Goal: Task Accomplishment & Management: Manage account settings

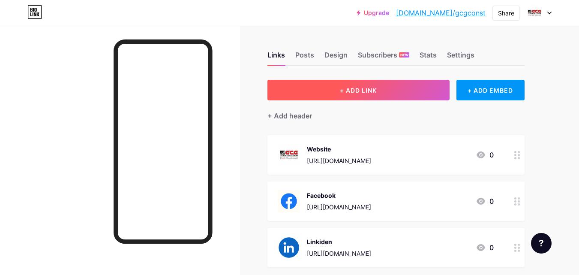
click at [356, 89] on span "+ ADD LINK" at bounding box center [358, 90] width 37 height 7
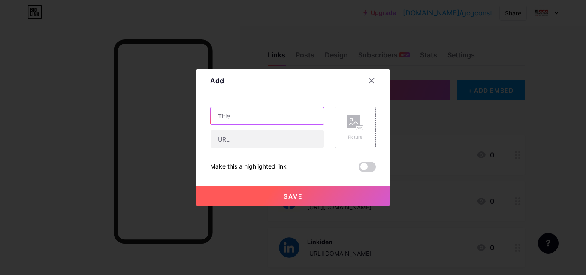
click at [254, 118] on input "text" at bounding box center [267, 115] width 113 height 17
paste input "The Value of Commercial Construction Management in Naple"
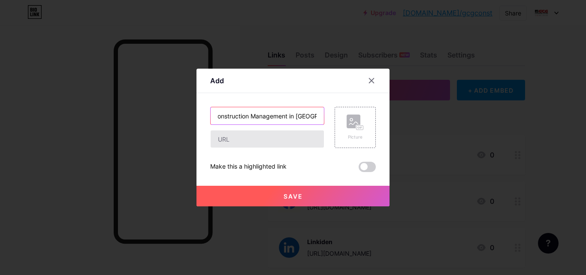
type input "The Value of Commercial Construction Management in Naple"
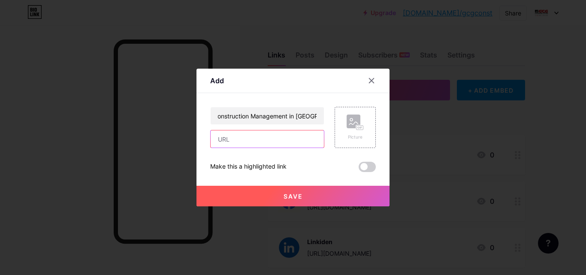
click at [272, 144] on input "text" at bounding box center [267, 138] width 113 height 17
paste input "https://u.pcloud.link/publink/show?code=XZP3UW5ZleNUHz6yuuzx1CP2AQHd98v5z8Uy"
type input "https://u.pcloud.link/publink/show?code=XZP3UW5ZleNUHz6yuuzx1CP2AQHd98v5z8Uy"
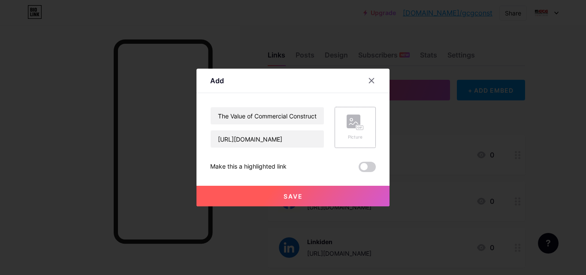
click at [351, 118] on rect at bounding box center [354, 122] width 14 height 14
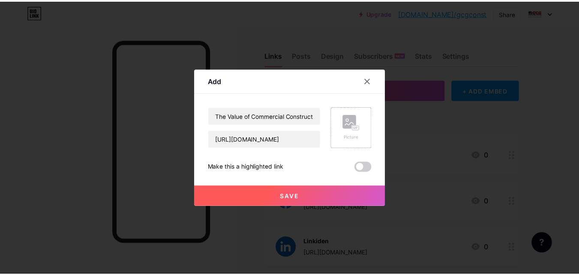
scroll to position [0, 0]
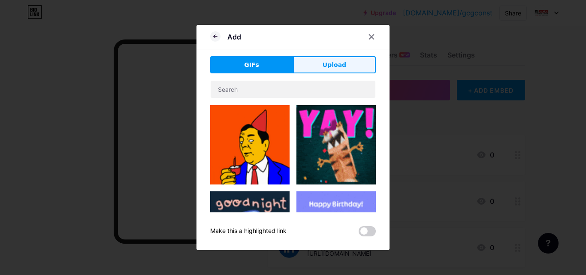
click at [323, 62] on span "Upload" at bounding box center [335, 64] width 24 height 9
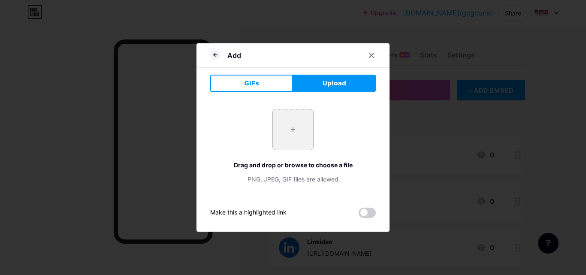
click at [293, 123] on input "file" at bounding box center [293, 129] width 40 height 40
type input "C:\fakepath\construction-management-2 (1).jpg"
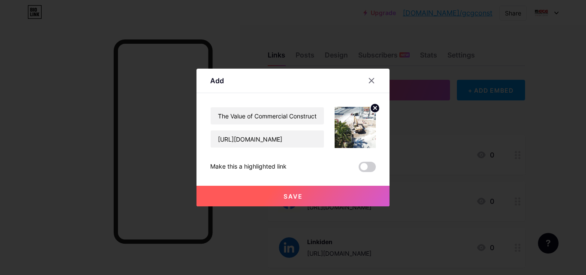
click at [293, 190] on button "Save" at bounding box center [292, 196] width 193 height 21
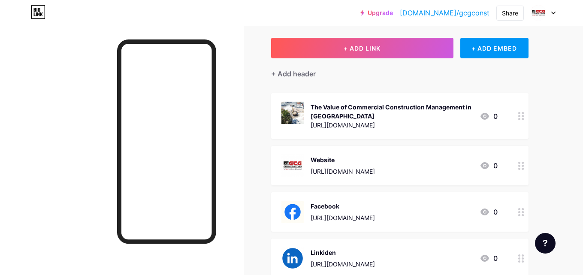
scroll to position [145, 0]
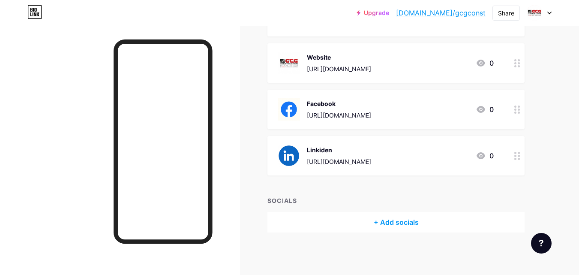
click at [382, 223] on div "+ Add socials" at bounding box center [396, 222] width 257 height 21
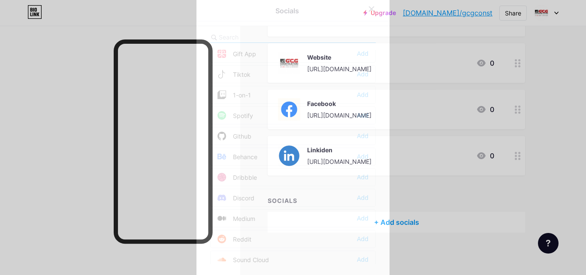
scroll to position [0, 0]
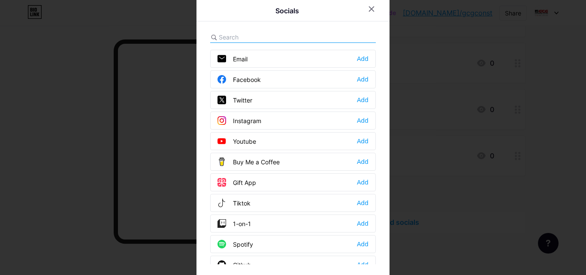
click at [284, 82] on div "Facebook Add" at bounding box center [293, 79] width 166 height 18
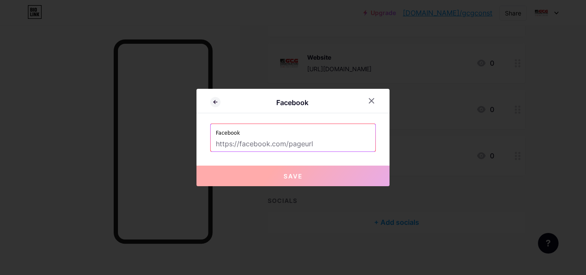
click at [309, 145] on input "text" at bounding box center [293, 144] width 154 height 15
paste input "https://www.facebook.com/gcgbuilds"
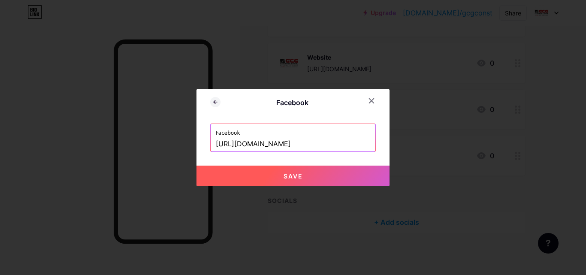
type input "https://www.facebook.com/gcgbuilds"
click at [295, 175] on span "Save" at bounding box center [293, 175] width 19 height 7
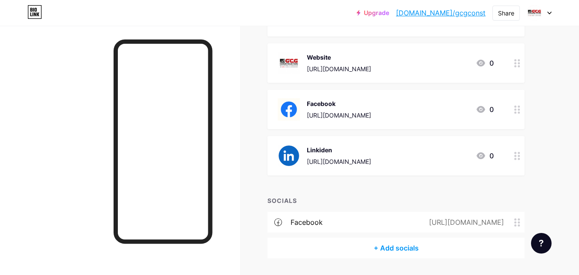
click at [391, 250] on div "+ Add socials" at bounding box center [396, 248] width 257 height 21
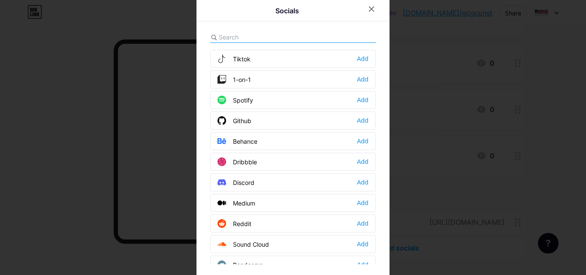
scroll to position [86, 0]
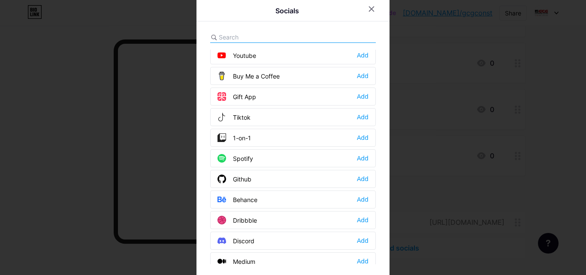
click at [286, 28] on div "Socials Email Add Facebook Edit Twitter Add Instagram Add Youtube Add Buy Me a …" at bounding box center [292, 137] width 193 height 281
click at [271, 36] on input "text" at bounding box center [266, 37] width 95 height 9
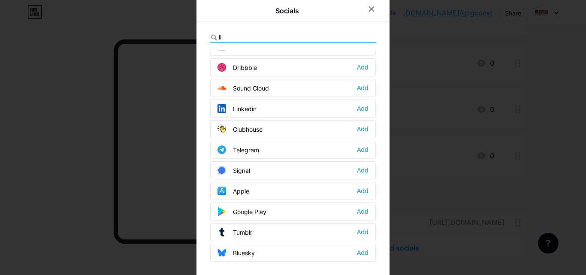
scroll to position [0, 0]
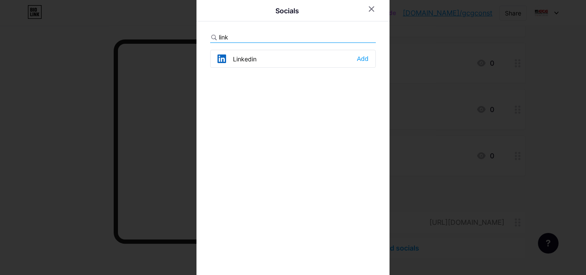
type input "link"
click at [358, 53] on div "Linkedin Add" at bounding box center [293, 59] width 166 height 18
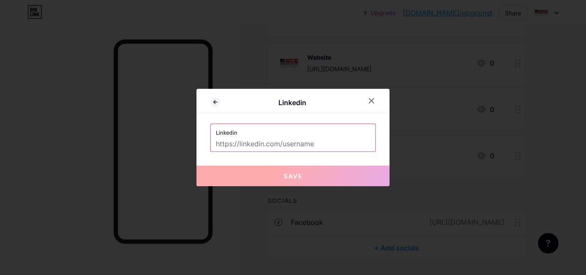
click at [284, 142] on input "text" at bounding box center [293, 144] width 154 height 15
paste input "https://www.linkedin.com/company/gcg-construction"
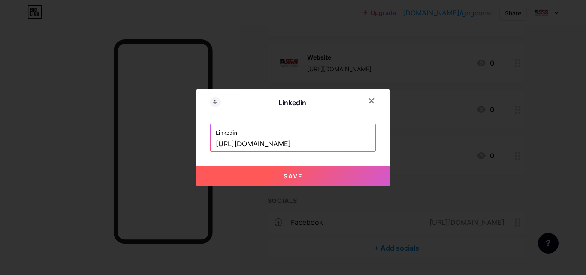
type input "https://www.linkedin.com/company/gcg-construction"
click at [275, 178] on button "Save" at bounding box center [292, 176] width 193 height 21
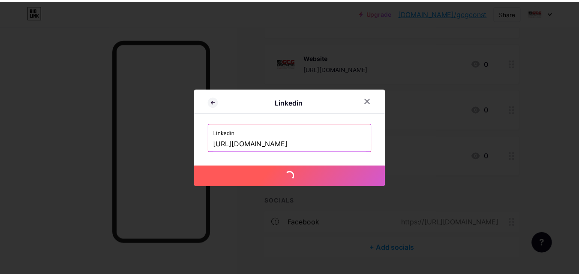
scroll to position [0, 0]
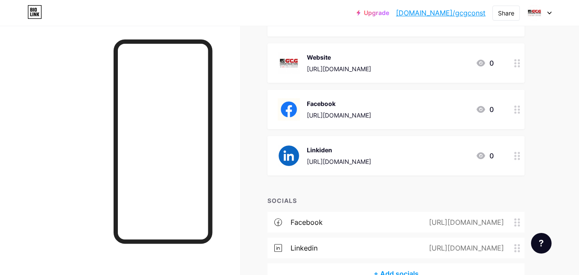
click at [516, 156] on circle at bounding box center [516, 156] width 2 height 2
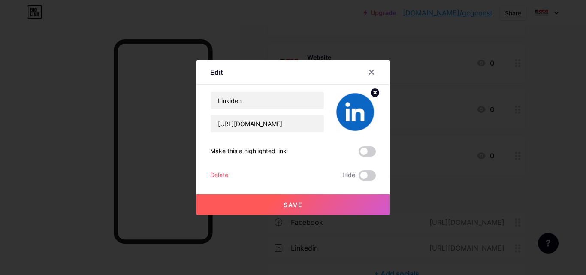
click at [211, 172] on div "Delete" at bounding box center [219, 175] width 18 height 10
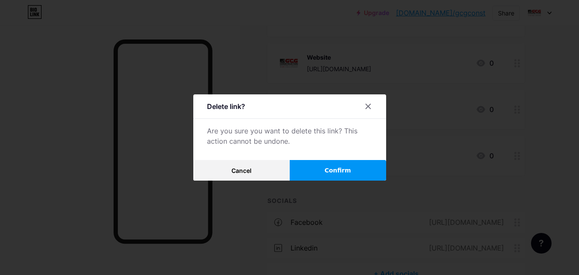
click at [338, 171] on span "Confirm" at bounding box center [338, 170] width 27 height 9
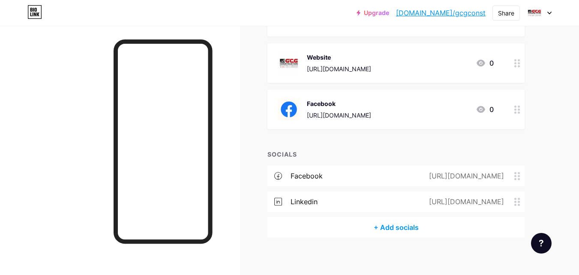
click at [516, 107] on circle at bounding box center [516, 107] width 2 height 2
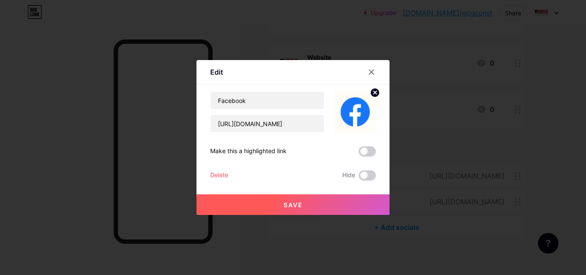
click at [217, 175] on div "Delete" at bounding box center [219, 175] width 18 height 10
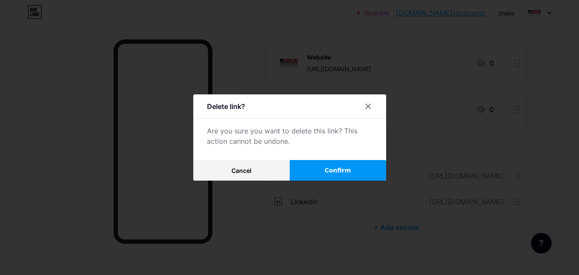
click at [330, 166] on span "Confirm" at bounding box center [338, 170] width 27 height 9
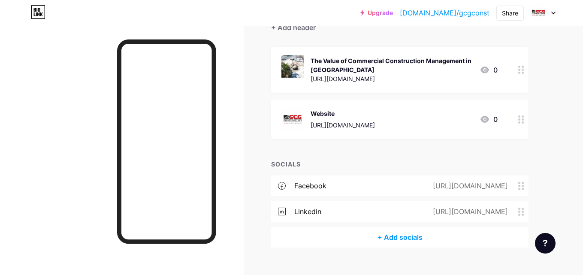
scroll to position [103, 0]
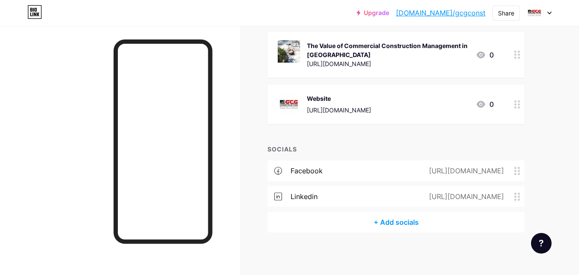
click at [400, 223] on div "+ Add socials" at bounding box center [396, 222] width 257 height 21
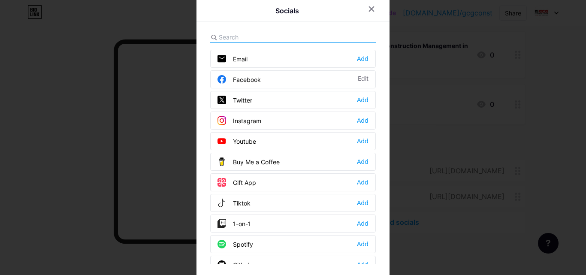
click at [284, 38] on input "text" at bounding box center [266, 37] width 95 height 9
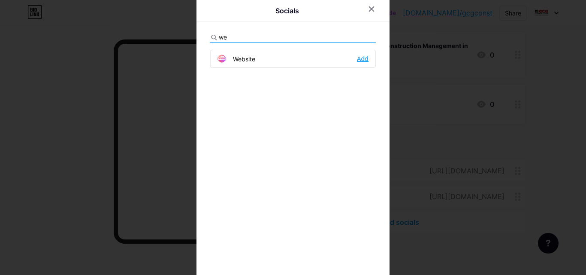
type input "we"
click at [363, 57] on div "Add" at bounding box center [363, 58] width 12 height 9
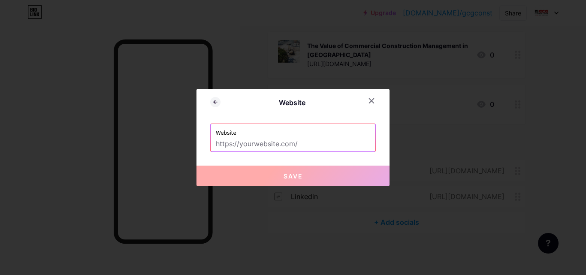
click at [281, 140] on input "text" at bounding box center [293, 144] width 154 height 15
paste input "https://gcgbuilds.com/general-contractor-naples/"
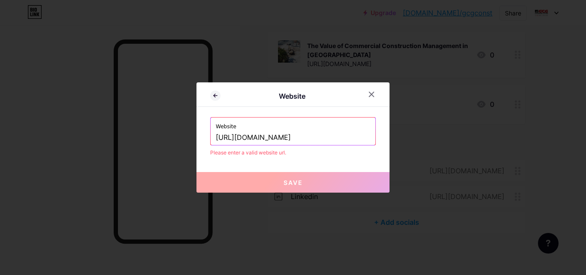
scroll to position [0, 110]
click at [295, 139] on input "https://gcgbuilds.com/general-contractor-nap" at bounding box center [293, 137] width 154 height 15
click at [264, 136] on div "Website https://gcgbuilds.com/general-contractor-nap" at bounding box center [293, 131] width 165 height 27
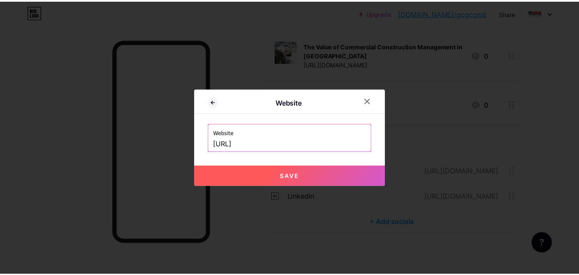
scroll to position [0, 0]
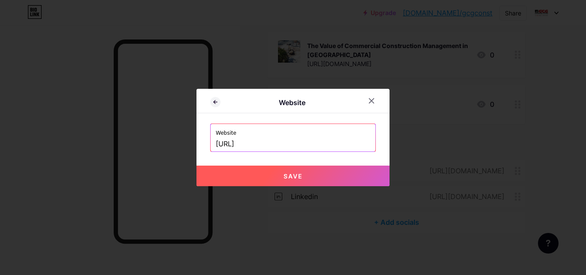
click at [278, 136] on label "Website" at bounding box center [293, 130] width 154 height 13
click at [342, 144] on input "https://gcgbuildgeneral-contractor-nap" at bounding box center [293, 144] width 154 height 15
paste input "s.com/"
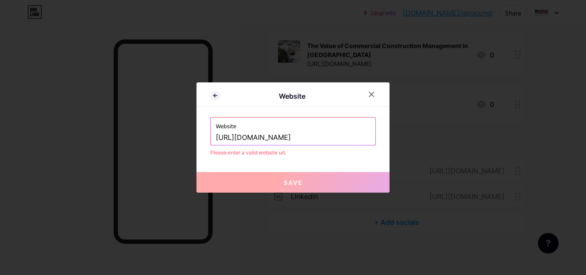
type input "https://gcgbuilds.com/"
click at [302, 183] on button "Save" at bounding box center [292, 182] width 193 height 21
click at [293, 130] on input "https://gcgbuilds.com/" at bounding box center [293, 137] width 154 height 15
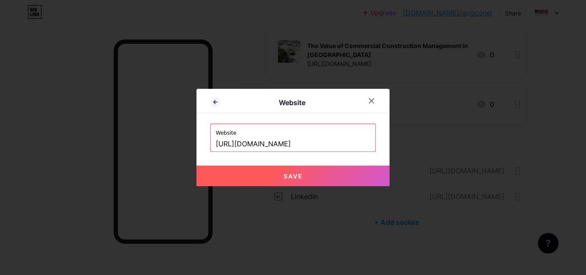
type input "https://gcgbuilds.com"
click at [293, 178] on span "Save" at bounding box center [293, 175] width 19 height 7
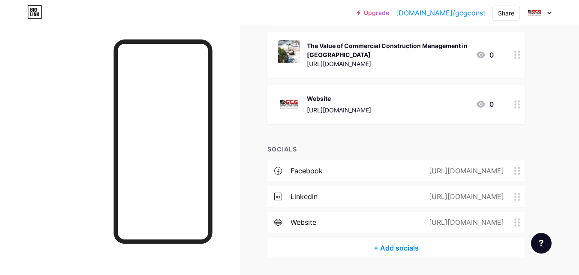
scroll to position [60, 0]
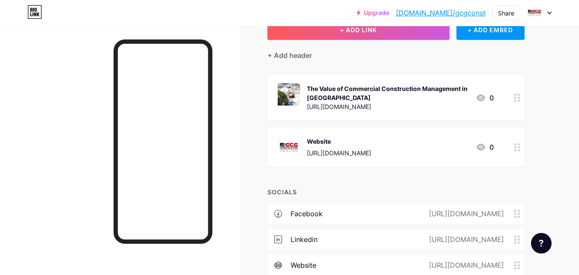
click at [518, 148] on icon at bounding box center [518, 147] width 6 height 8
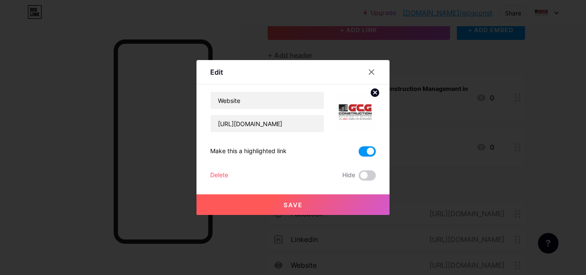
click at [217, 171] on div "Delete" at bounding box center [219, 175] width 18 height 10
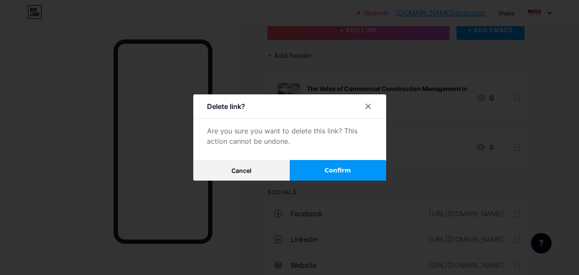
click at [341, 172] on span "Confirm" at bounding box center [338, 170] width 27 height 9
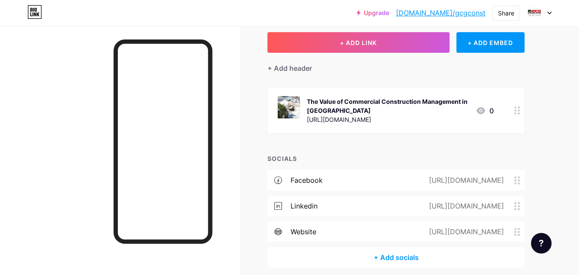
scroll to position [0, 0]
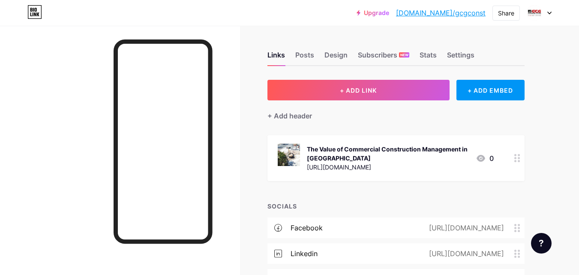
click at [473, 14] on link "bio.link/gcgconst" at bounding box center [441, 13] width 90 height 10
click at [520, 162] on div at bounding box center [517, 158] width 15 height 46
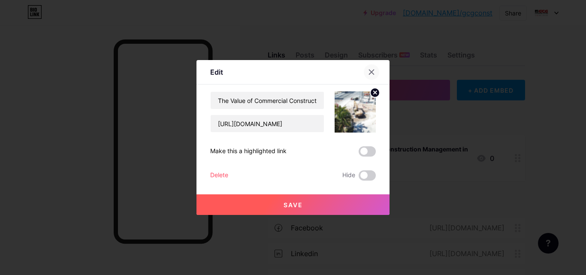
click at [368, 71] on icon at bounding box center [371, 72] width 7 height 7
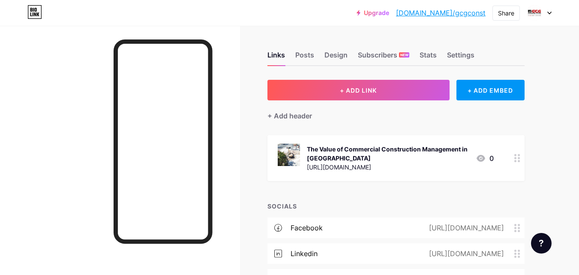
click at [515, 159] on icon at bounding box center [518, 158] width 6 height 8
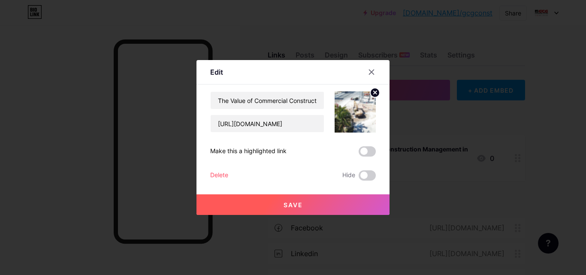
click at [307, 208] on button "Save" at bounding box center [292, 204] width 193 height 21
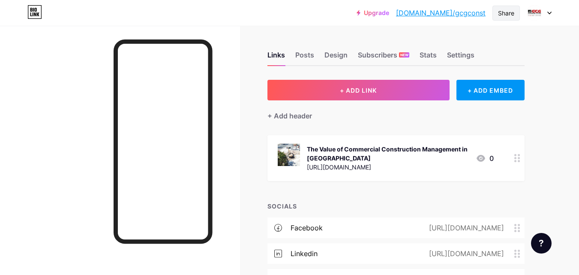
click at [501, 6] on div "Share" at bounding box center [506, 13] width 27 height 15
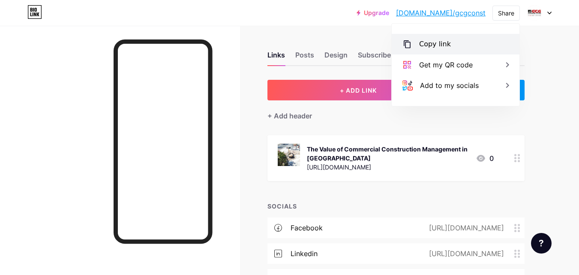
click at [435, 43] on div "Copy link" at bounding box center [435, 44] width 32 height 10
